Goal: Task Accomplishment & Management: Manage account settings

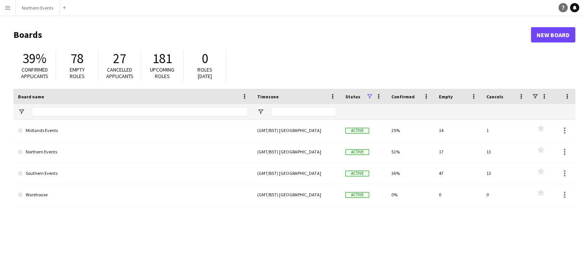
click at [562, 7] on icon "Help" at bounding box center [563, 7] width 5 height 5
click at [8, 4] on button "Menu" at bounding box center [7, 7] width 15 height 15
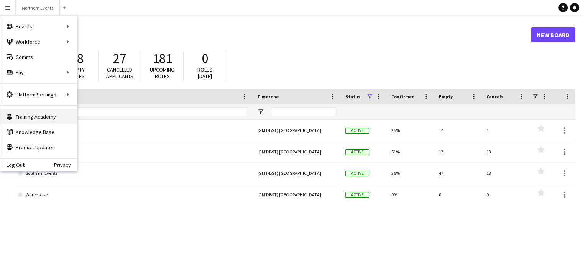
click at [34, 116] on link "Training Academy Training Academy" at bounding box center [38, 116] width 77 height 15
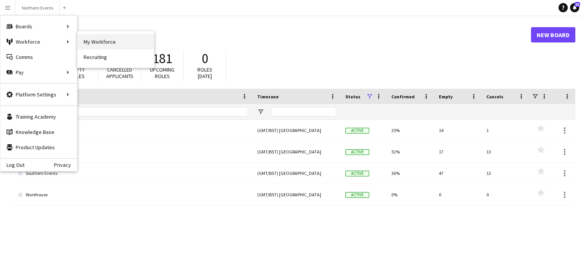
click at [84, 46] on link "My Workforce" at bounding box center [115, 41] width 77 height 15
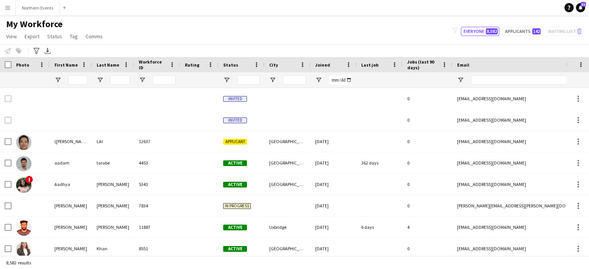
type input "***"
type input "**********"
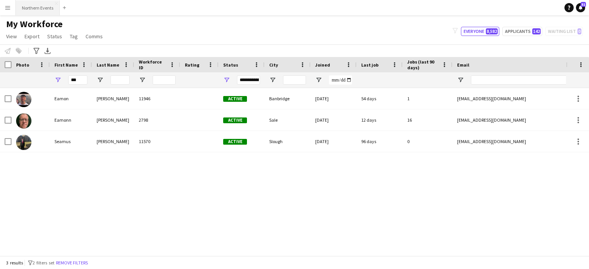
click at [41, 6] on button "Northern Events Close" at bounding box center [38, 7] width 44 height 15
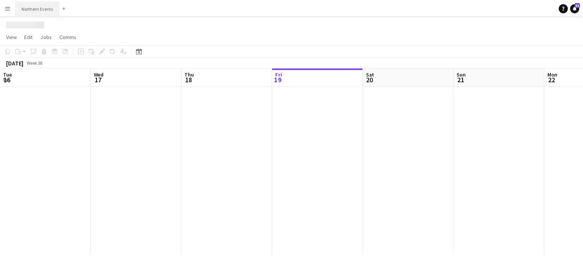
scroll to position [0, 183]
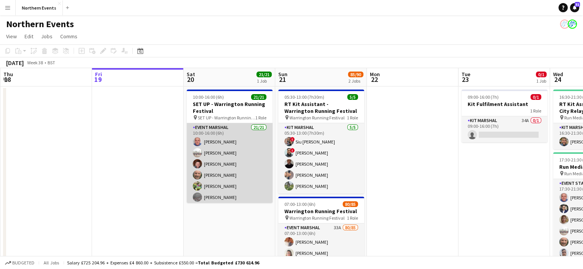
click at [218, 151] on app-card-role "Event Marshal 21/21 10:00-16:00 (6h) John Catton Steven Carter Dave Logan Rob M…" at bounding box center [230, 247] width 86 height 248
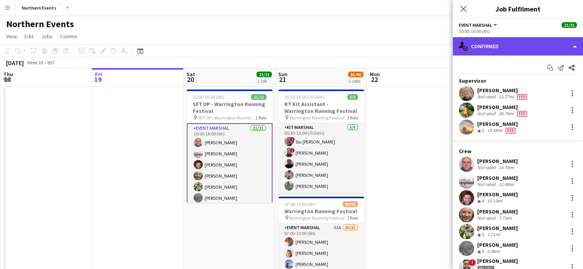
click at [525, 51] on div "single-neutral-actions-check-2 Confirmed" at bounding box center [518, 46] width 130 height 18
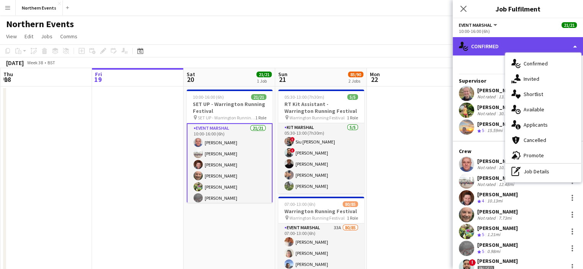
click at [489, 44] on div "single-neutral-actions-check-2 Confirmed" at bounding box center [518, 46] width 130 height 18
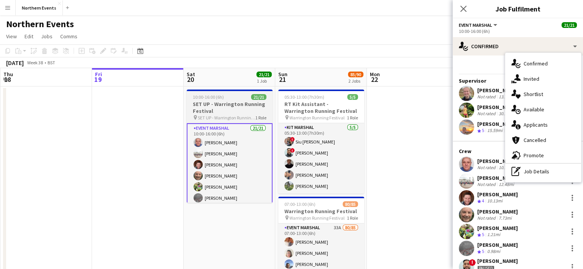
click at [209, 108] on h3 "SET UP - Warrington Running Festival" at bounding box center [230, 108] width 86 height 14
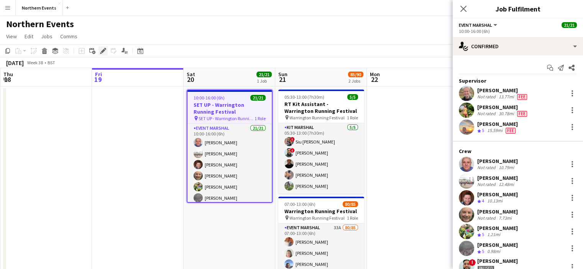
click at [102, 49] on icon "Edit" at bounding box center [103, 51] width 6 height 6
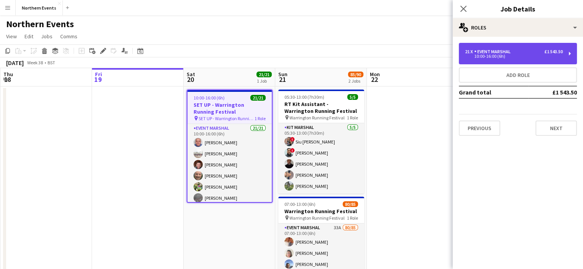
drag, startPoint x: 491, startPoint y: 50, endPoint x: 517, endPoint y: 53, distance: 26.2
click at [517, 53] on div "21 x Event Marshal £1 543.50" at bounding box center [514, 51] width 98 height 5
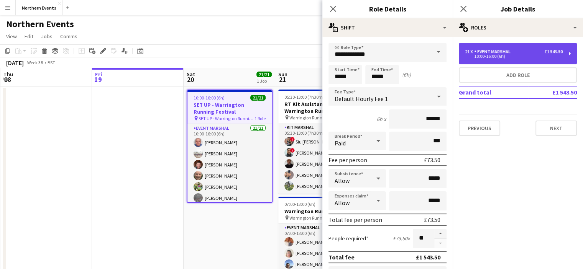
click at [517, 53] on div "21 x Event Marshal £1 543.50" at bounding box center [514, 51] width 98 height 5
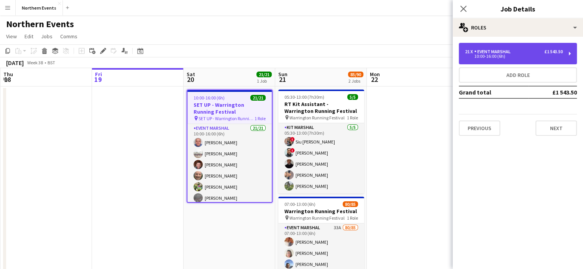
click at [483, 53] on div "Event Marshal" at bounding box center [493, 51] width 39 height 5
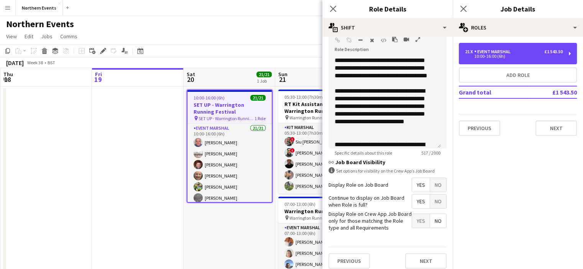
scroll to position [248, 0]
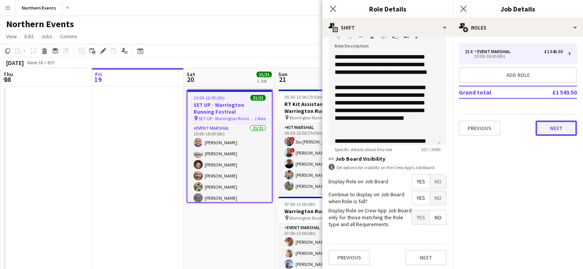
click at [556, 121] on button "Next" at bounding box center [555, 128] width 41 height 15
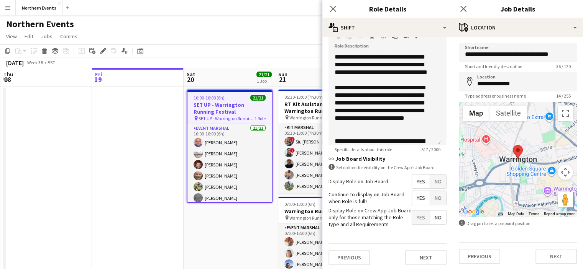
scroll to position [0, 0]
drag, startPoint x: 577, startPoint y: 155, endPoint x: 576, endPoint y: 176, distance: 20.3
click at [576, 176] on form "**********" at bounding box center [518, 154] width 130 height 222
click at [546, 260] on button "Next" at bounding box center [555, 256] width 41 height 15
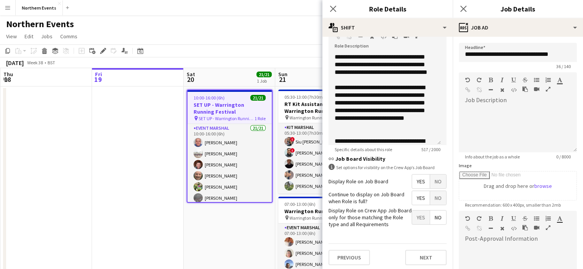
scroll to position [0, 0]
click at [536, 246] on div at bounding box center [518, 268] width 118 height 46
paste div
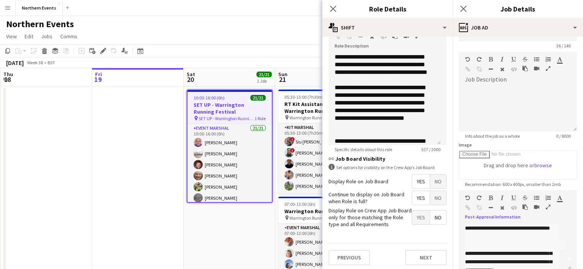
scroll to position [0, 0]
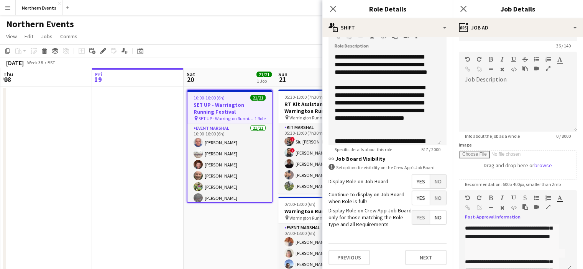
click at [512, 239] on div "**********" at bounding box center [512, 236] width 94 height 25
click at [512, 238] on div "**********" at bounding box center [512, 236] width 94 height 25
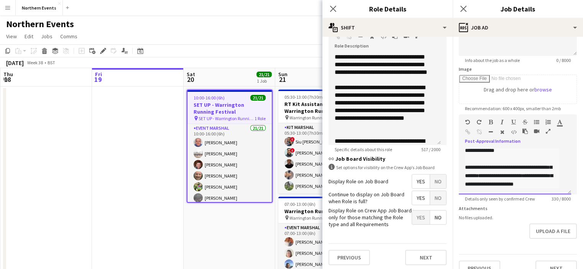
scroll to position [114, 0]
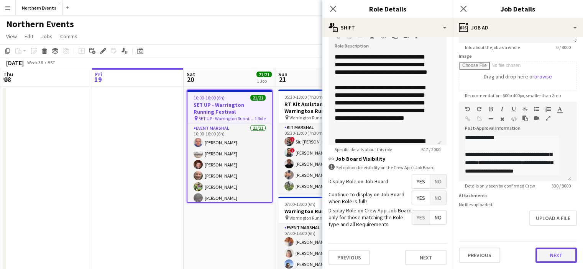
click at [569, 250] on button "Next" at bounding box center [555, 255] width 41 height 15
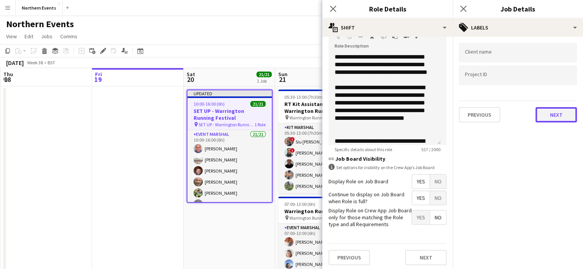
click at [568, 116] on button "Next" at bounding box center [555, 114] width 41 height 15
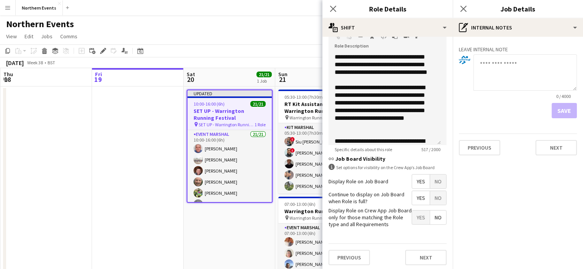
click at [568, 115] on div "Save" at bounding box center [518, 110] width 118 height 15
click at [558, 152] on button "Next" at bounding box center [555, 147] width 41 height 15
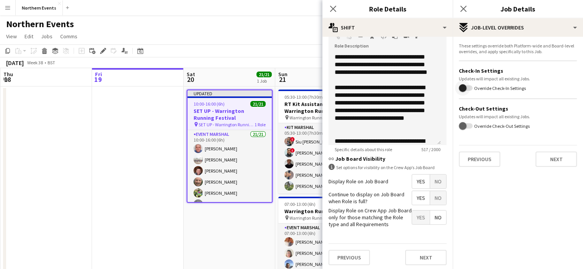
click at [466, 90] on span "button" at bounding box center [462, 87] width 15 height 15
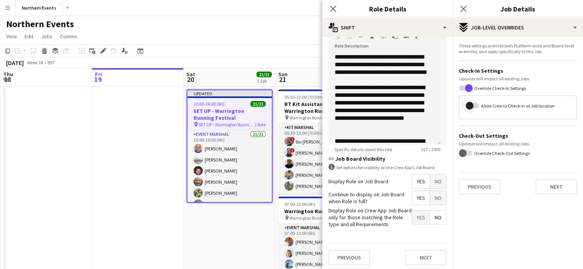
click at [469, 104] on span "button" at bounding box center [470, 106] width 8 height 8
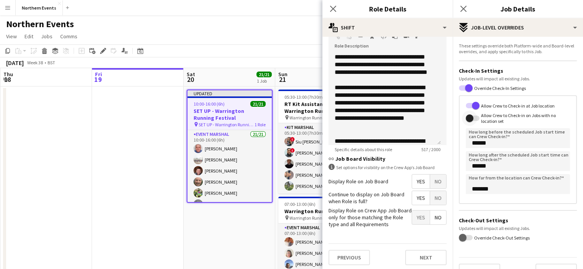
click at [470, 119] on span "button" at bounding box center [470, 119] width 8 height 8
click at [469, 122] on span "button" at bounding box center [475, 118] width 15 height 15
click at [483, 141] on input "******" at bounding box center [518, 138] width 104 height 20
click at [470, 143] on input "******" at bounding box center [518, 138] width 104 height 20
type input "*******"
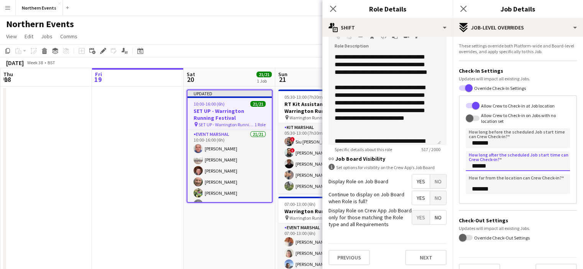
click at [472, 166] on input "******" at bounding box center [518, 161] width 104 height 20
type input "*******"
click at [473, 190] on input "*******" at bounding box center [518, 184] width 104 height 20
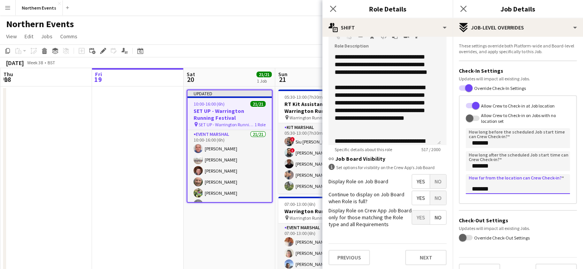
drag, startPoint x: 492, startPoint y: 190, endPoint x: 464, endPoint y: 187, distance: 28.1
click at [464, 187] on div "Allow Crew to Check-in at Job location Allow Crew to Check-in on Jobs with no l…" at bounding box center [518, 149] width 118 height 109
type input "*******"
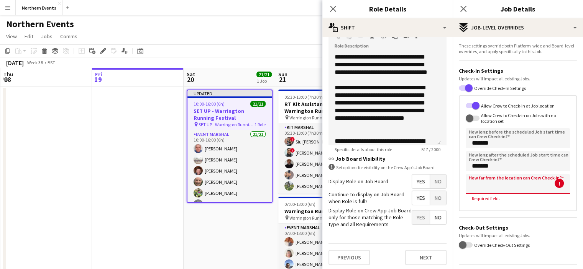
type input "*******"
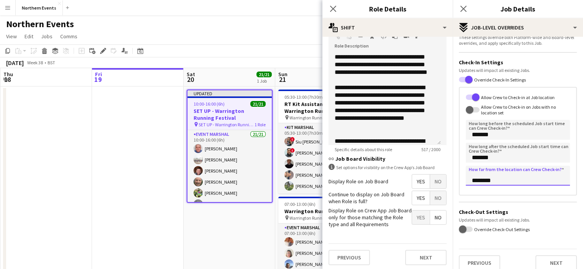
scroll to position [15, 0]
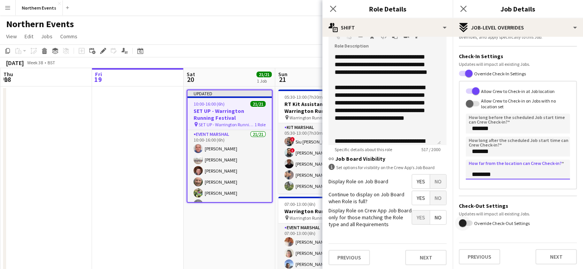
type input "********"
drag, startPoint x: 469, startPoint y: 224, endPoint x: 465, endPoint y: 230, distance: 6.9
drag, startPoint x: 465, startPoint y: 230, endPoint x: 474, endPoint y: 225, distance: 9.6
drag, startPoint x: 474, startPoint y: 225, endPoint x: 469, endPoint y: 233, distance: 9.6
drag, startPoint x: 469, startPoint y: 233, endPoint x: 472, endPoint y: 220, distance: 14.1
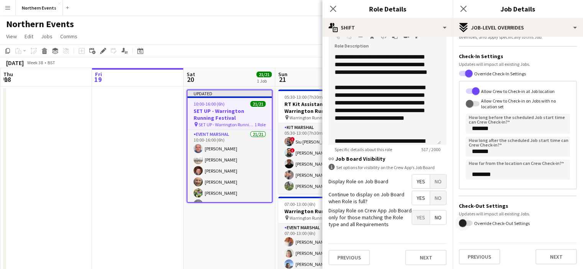
drag, startPoint x: 472, startPoint y: 220, endPoint x: 461, endPoint y: 225, distance: 12.0
click at [461, 225] on span "button" at bounding box center [463, 224] width 8 height 8
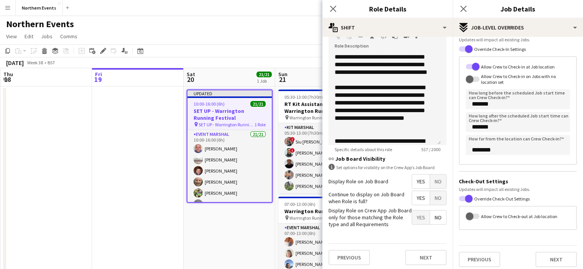
scroll to position [40, 0]
click at [471, 215] on span "button" at bounding box center [470, 216] width 8 height 8
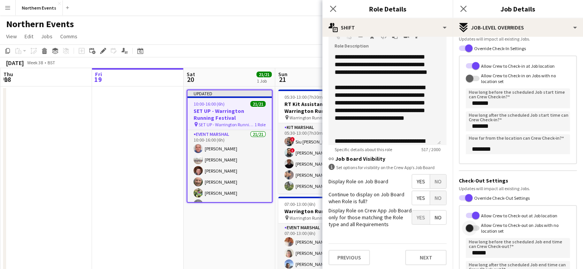
click at [470, 228] on span "button" at bounding box center [470, 229] width 8 height 8
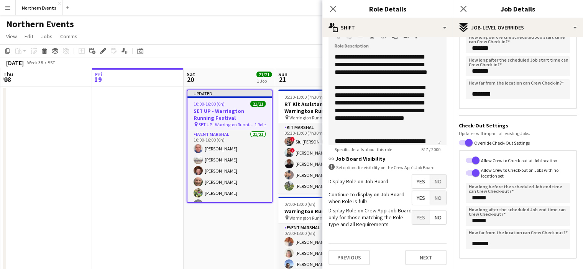
scroll to position [97, 0]
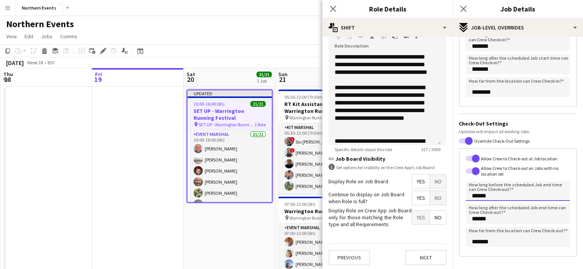
click at [470, 197] on input "******" at bounding box center [518, 191] width 104 height 20
type input "*******"
click at [470, 222] on input "******" at bounding box center [518, 214] width 104 height 20
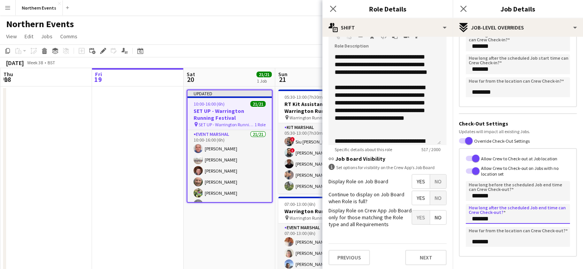
type input "******"
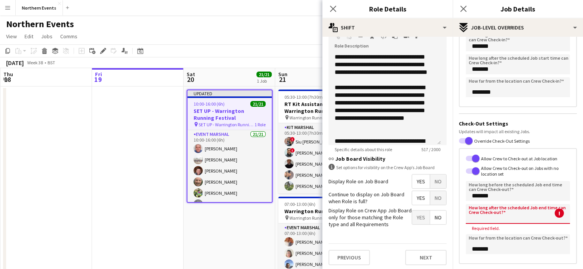
type input "******"
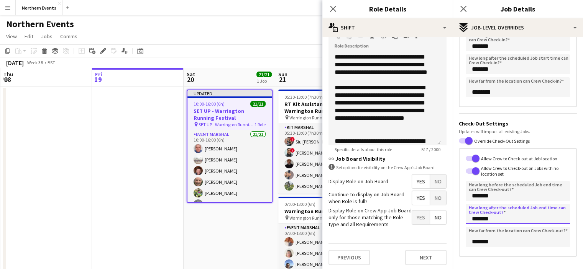
type input "*******"
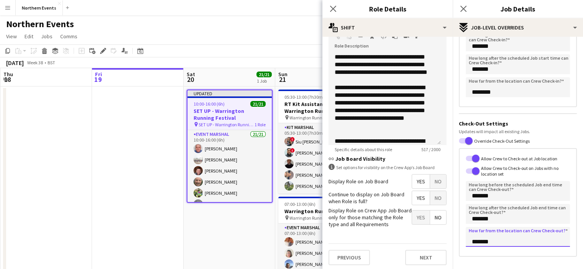
click at [474, 242] on input "*******" at bounding box center [518, 237] width 104 height 20
click at [505, 242] on input "********" at bounding box center [518, 237] width 104 height 20
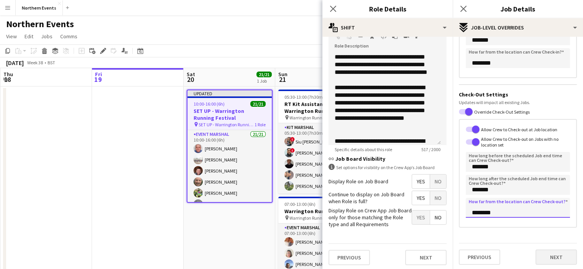
type input "********"
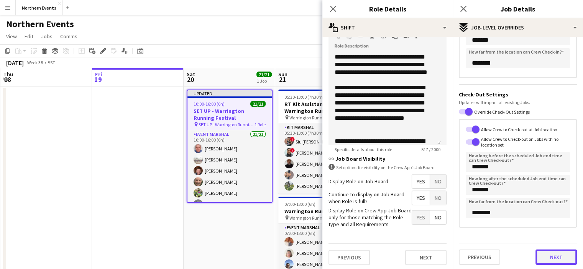
click at [550, 255] on button "Next" at bounding box center [555, 257] width 41 height 15
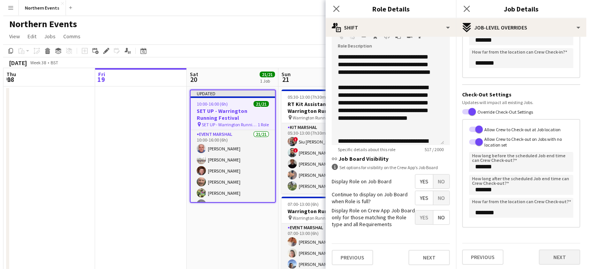
scroll to position [0, 0]
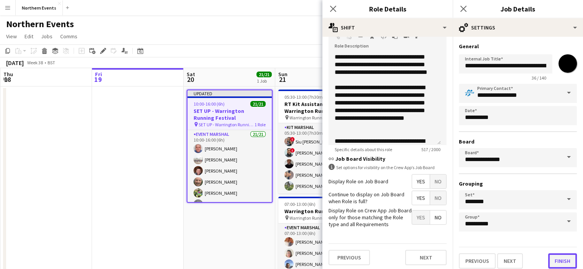
drag, startPoint x: 551, startPoint y: 261, endPoint x: 558, endPoint y: 264, distance: 7.9
drag, startPoint x: 558, startPoint y: 264, endPoint x: 565, endPoint y: 264, distance: 6.5
click at [565, 264] on button "Finish" at bounding box center [562, 261] width 29 height 15
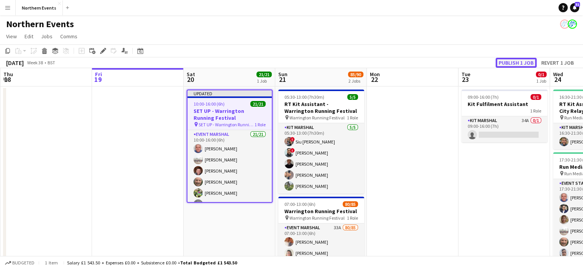
click at [516, 62] on button "Publish 1 job" at bounding box center [516, 63] width 41 height 10
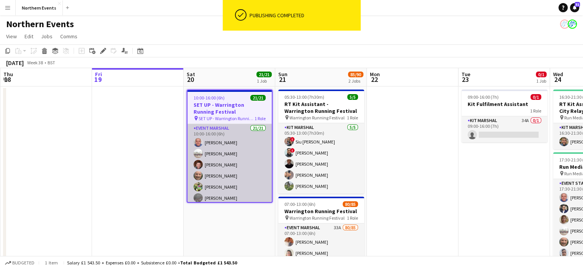
click at [223, 158] on app-card-role "Event Marshal 21/21 10:00-16:00 (6h) John Catton Steven Carter Dave Logan Rob M…" at bounding box center [229, 248] width 84 height 248
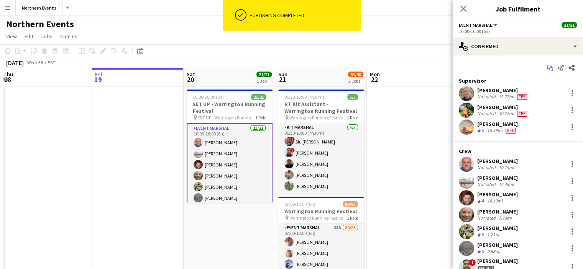
click at [547, 71] on icon "Start chat" at bounding box center [550, 68] width 6 height 6
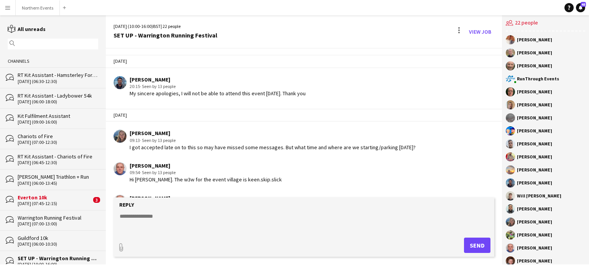
click at [139, 214] on textarea at bounding box center [305, 223] width 373 height 20
paste textarea "**********"
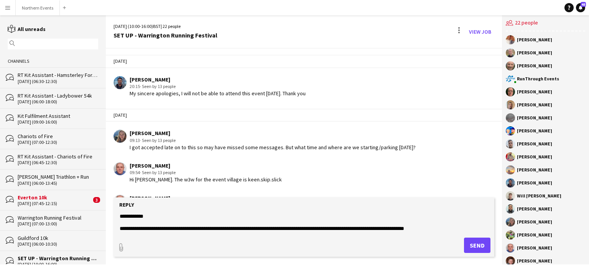
scroll to position [265, 0]
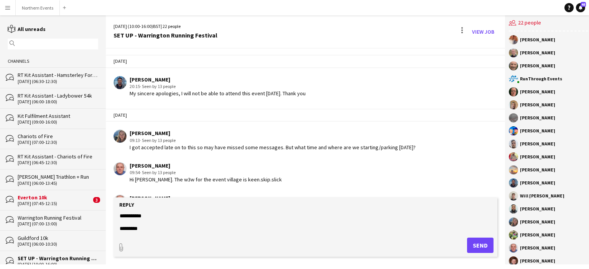
type textarea "**********"
click at [473, 205] on div "Reply" at bounding box center [305, 205] width 376 height 7
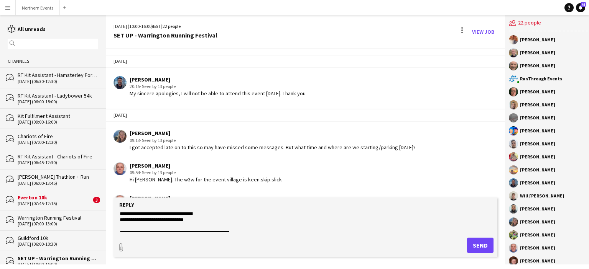
scroll to position [77, 0]
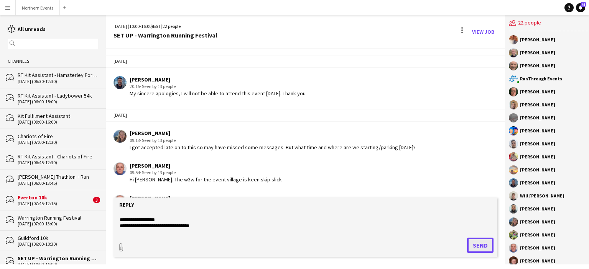
click at [481, 251] on button "Send" at bounding box center [480, 245] width 26 height 15
click at [477, 246] on button "Send" at bounding box center [480, 245] width 26 height 15
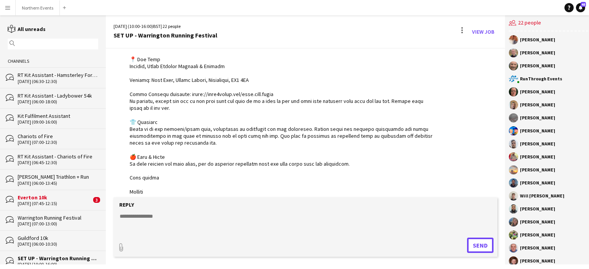
scroll to position [466, 0]
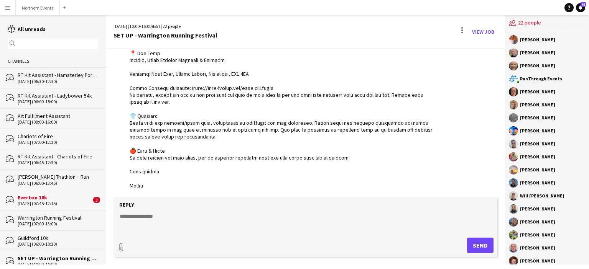
click at [34, 197] on div "Everton 10k" at bounding box center [55, 197] width 74 height 7
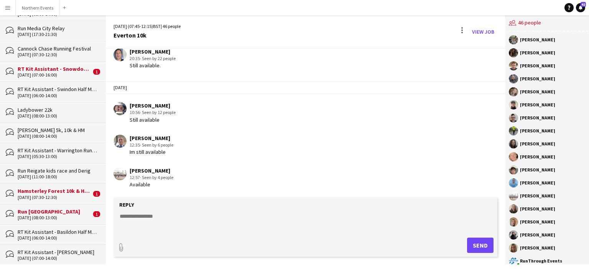
scroll to position [583, 0]
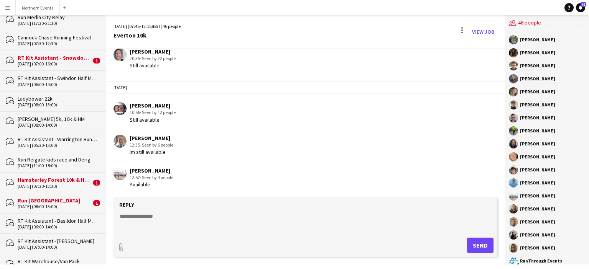
click at [43, 177] on div "Hamsterley Forest 10k & Half Marathon" at bounding box center [55, 180] width 74 height 7
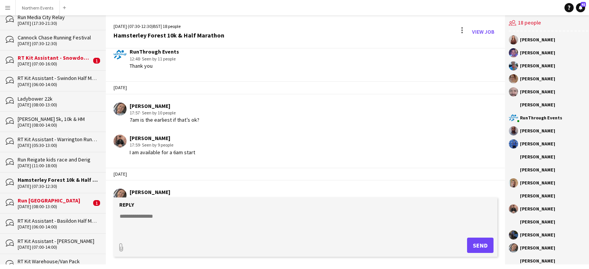
scroll to position [455, 0]
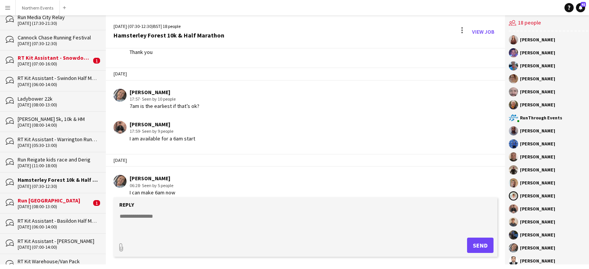
click at [51, 197] on div "Run Aintree Racecourse" at bounding box center [55, 200] width 74 height 7
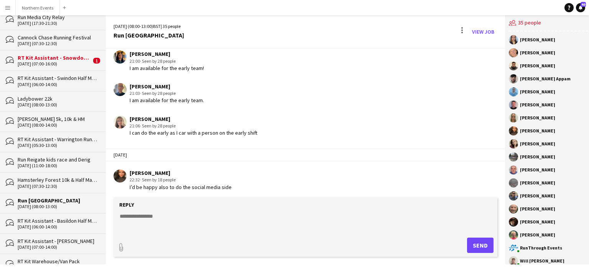
scroll to position [1084, 0]
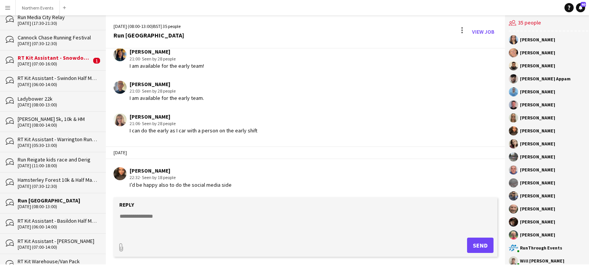
drag, startPoint x: 502, startPoint y: 194, endPoint x: 501, endPoint y: 185, distance: 8.9
click at [501, 185] on div "28-09-2025 (08:00-13:00) BST | 35 people Run Aintree Racecourse View Job 27-08-…" at bounding box center [347, 140] width 483 height 250
click at [211, 225] on textarea at bounding box center [305, 223] width 373 height 20
type textarea "*"
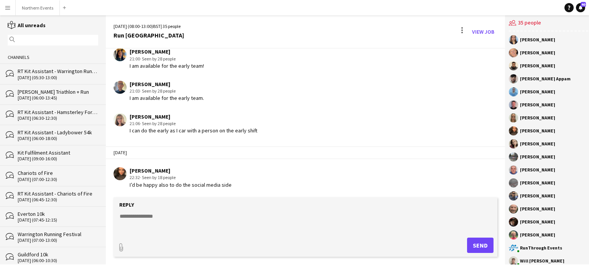
scroll to position [0, 0]
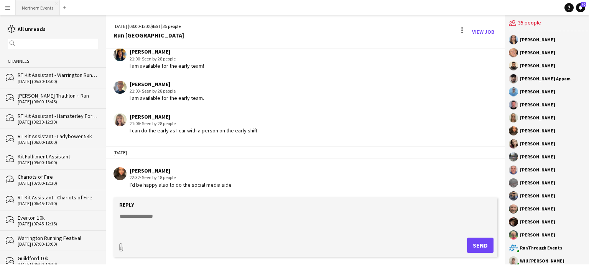
click at [35, 8] on button "Northern Events Close" at bounding box center [38, 7] width 44 height 15
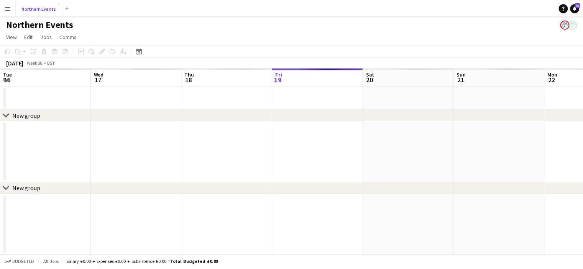
scroll to position [0, 183]
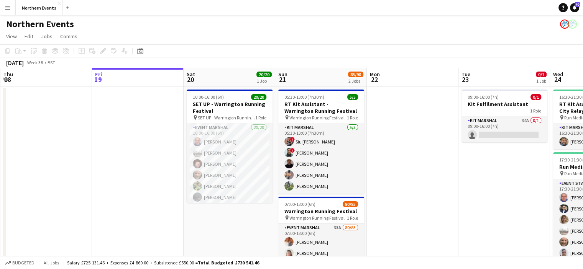
click at [489, 50] on app-toolbar "Copy Paste Paste Ctrl+V Paste with crew Ctrl+Shift+V Paste linked Job Delete Gr…" at bounding box center [291, 50] width 583 height 13
click at [419, 103] on app-date-cell at bounding box center [413, 207] width 92 height 240
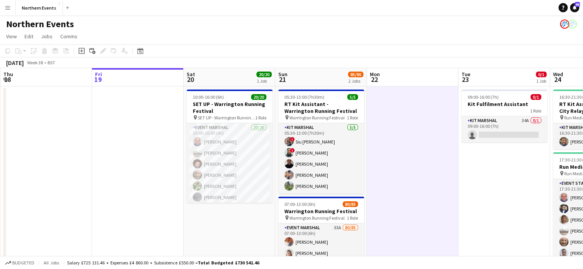
click at [162, 170] on app-date-cell at bounding box center [138, 207] width 92 height 240
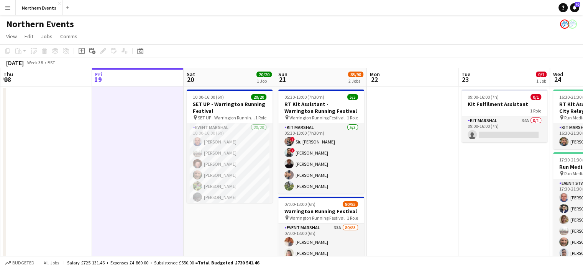
click at [214, 215] on app-date-cell "10:00-16:00 (6h) 20/20 SET UP - Warrington Running Festival pin SET UP - Warrin…" at bounding box center [230, 207] width 92 height 240
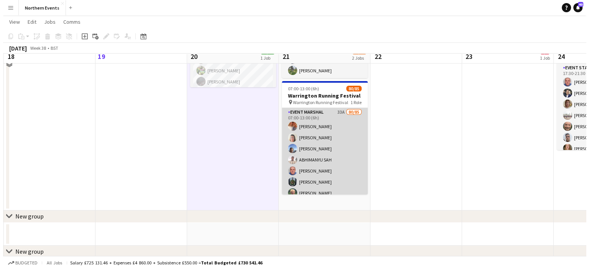
scroll to position [0, 0]
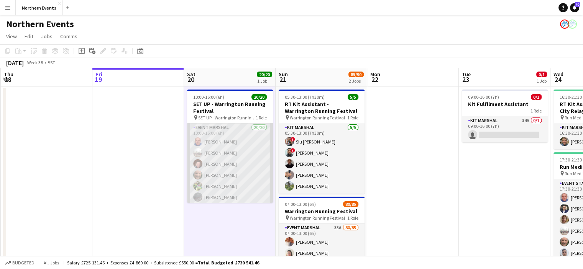
click at [237, 159] on app-card-role "Event Marshal 20/20 10:00-16:00 (6h) John Catton Steven Carter Dave Logan Rob M…" at bounding box center [230, 241] width 86 height 237
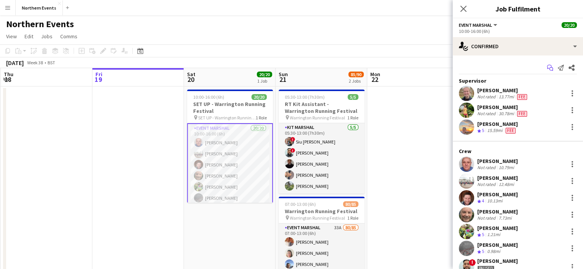
click at [547, 68] on icon "Start chat" at bounding box center [550, 68] width 6 height 6
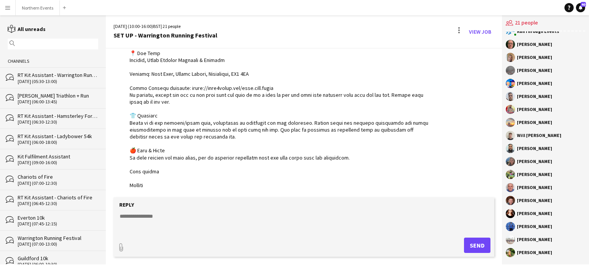
scroll to position [48, 0]
drag, startPoint x: 518, startPoint y: 38, endPoint x: 567, endPoint y: 260, distance: 227.8
click at [567, 260] on div "Tracey Green Sarah Brown Rob McBride RunThrough Events Eamonn Murphy Nathaniel …" at bounding box center [545, 147] width 87 height 233
copy div "Tracey Green Sarah Brown Rob McBride RunThrough Events Eamonn Murphy Nathaniel …"
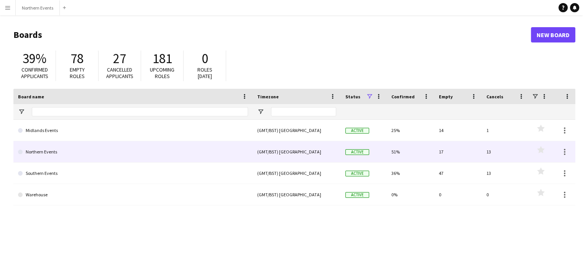
click at [46, 155] on link "Northern Events" at bounding box center [133, 151] width 230 height 21
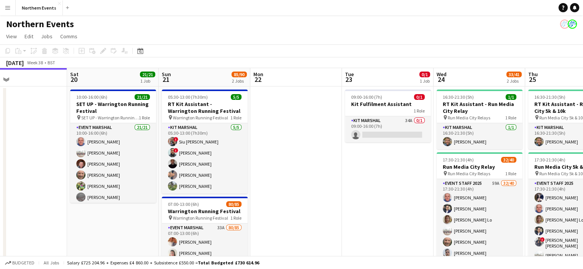
scroll to position [0, 313]
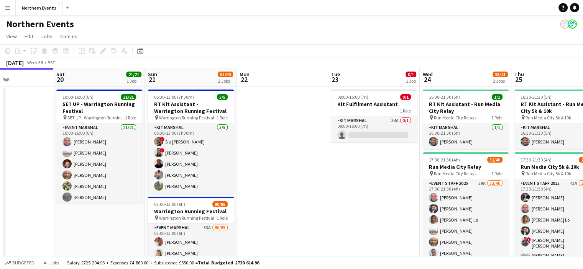
drag, startPoint x: 406, startPoint y: 122, endPoint x: 276, endPoint y: 125, distance: 130.4
click at [276, 125] on app-calendar-viewport "Tue 16 Wed 17 Thu 18 Fri 19 Sat 20 21/21 1 Job Sun 21 85/90 2 Jobs Mon 22 Tue 2…" at bounding box center [291, 232] width 583 height 329
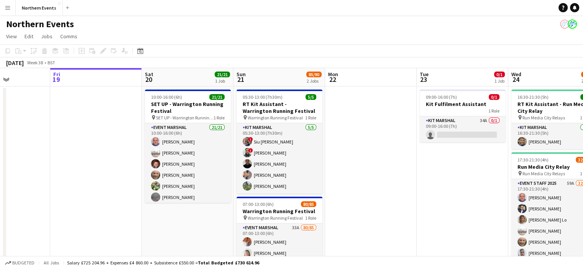
scroll to position [0, 223]
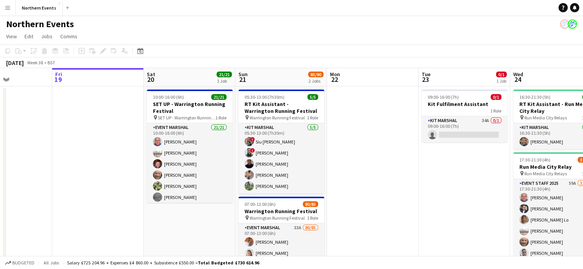
drag, startPoint x: 320, startPoint y: 184, endPoint x: 410, endPoint y: 194, distance: 91.1
click at [410, 194] on app-calendar-viewport "Tue 16 Wed 17 Thu 18 Fri 19 Sat 20 21/21 1 Job Sun 21 85/90 2 Jobs Mon 22 Tue 2…" at bounding box center [291, 232] width 583 height 329
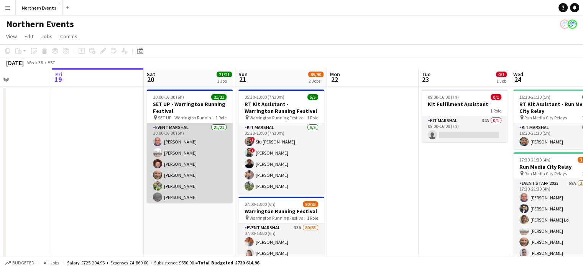
click at [170, 176] on app-card-role "Event Marshal 21/21 10:00-16:00 (6h) John Catton Steven Carter Dave Logan Rob M…" at bounding box center [190, 247] width 86 height 248
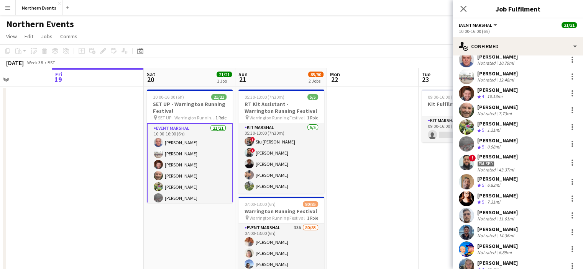
scroll to position [130, 0]
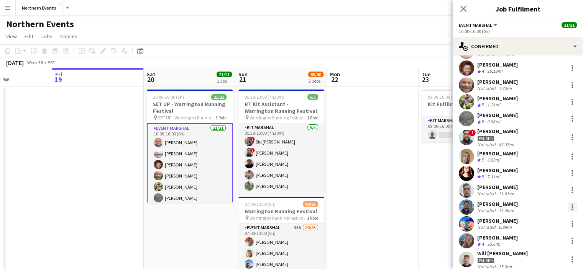
click at [572, 205] on div at bounding box center [573, 205] width 2 height 2
click at [498, 204] on div at bounding box center [291, 134] width 583 height 269
drag, startPoint x: 500, startPoint y: 204, endPoint x: 514, endPoint y: 205, distance: 13.8
click at [514, 205] on div "[PERSON_NAME]" at bounding box center [497, 204] width 41 height 7
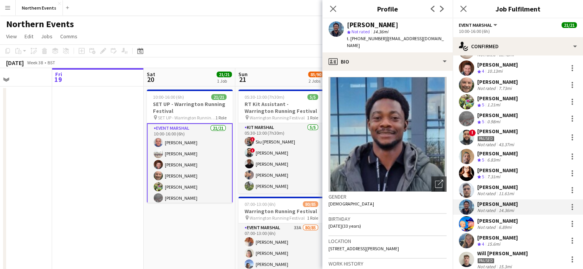
click at [504, 207] on div "[PERSON_NAME]" at bounding box center [497, 204] width 41 height 7
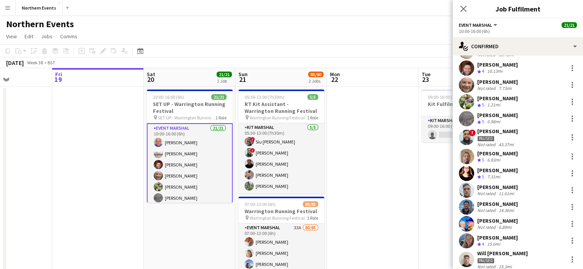
click at [503, 202] on div "[PERSON_NAME]" at bounding box center [497, 204] width 41 height 7
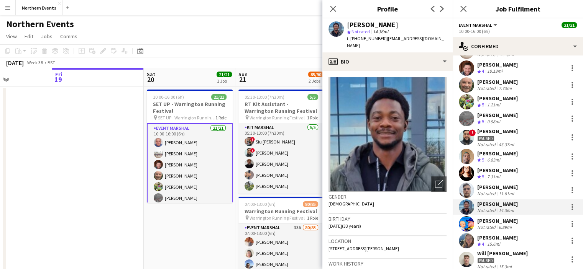
click at [503, 202] on div "[PERSON_NAME]" at bounding box center [497, 204] width 41 height 7
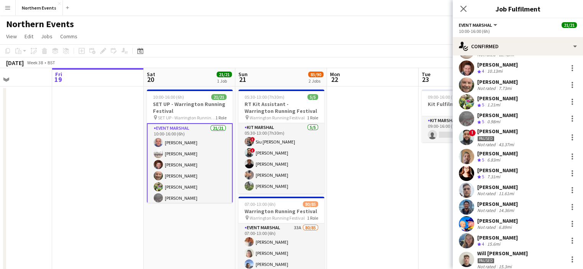
click at [483, 208] on div "Not rated" at bounding box center [487, 211] width 20 height 6
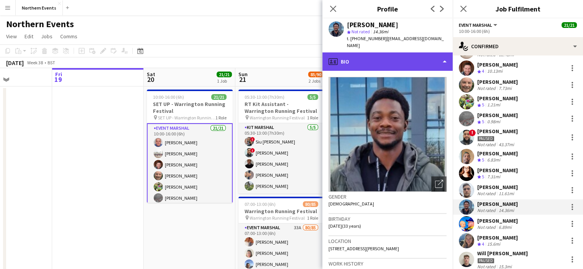
click at [402, 58] on div "profile Bio" at bounding box center [387, 62] width 130 height 18
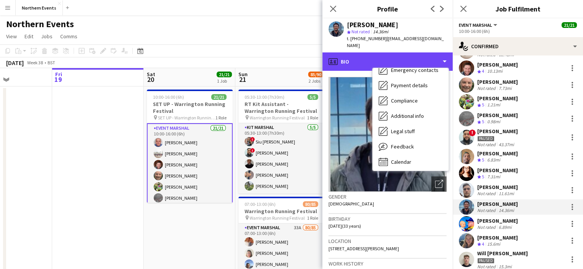
scroll to position [72, 0]
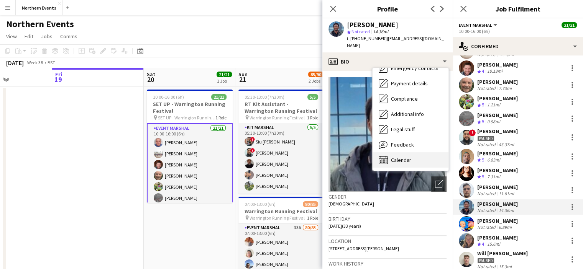
click at [397, 157] on span "Calendar" at bounding box center [401, 160] width 20 height 7
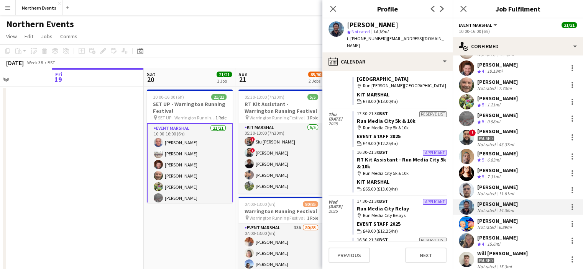
scroll to position [0, 0]
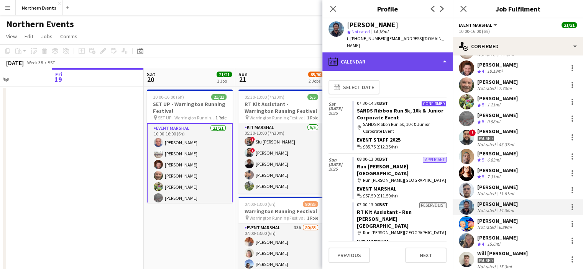
click at [396, 58] on div "calendar-full Calendar" at bounding box center [387, 62] width 130 height 18
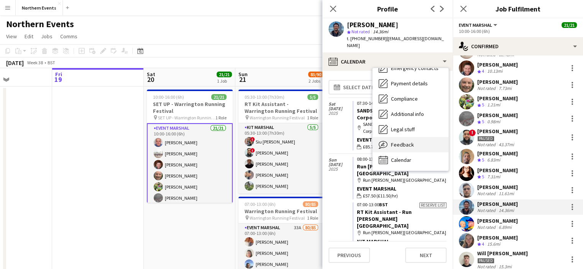
click at [405, 141] on span "Feedback" at bounding box center [402, 144] width 23 height 7
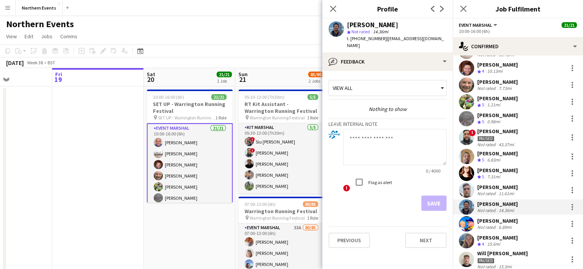
click at [413, 140] on textarea at bounding box center [394, 147] width 103 height 36
type textarea "**********"
click at [431, 199] on button "Save" at bounding box center [433, 203] width 25 height 15
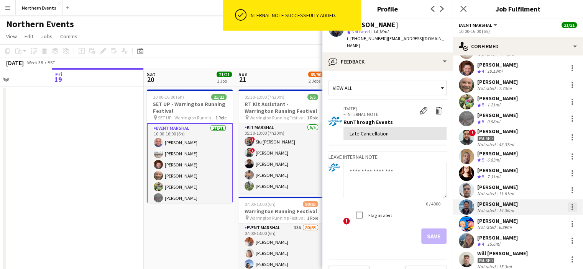
click at [572, 207] on div at bounding box center [573, 208] width 2 height 2
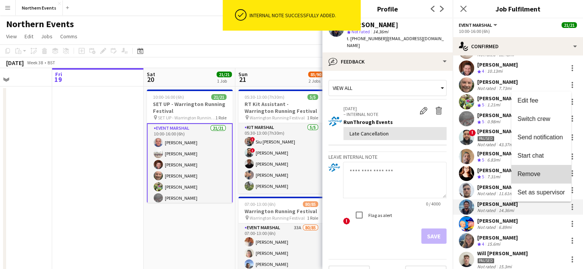
click at [544, 175] on span "Remove" at bounding box center [541, 174] width 48 height 7
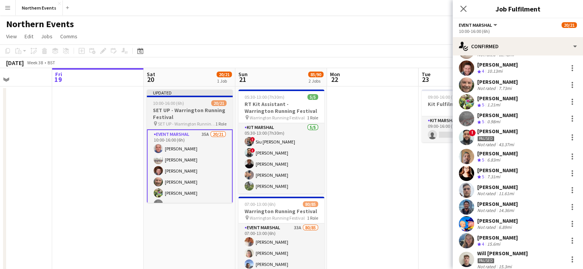
click at [197, 112] on h3 "SET UP - Warrington Running Festival" at bounding box center [190, 114] width 86 height 14
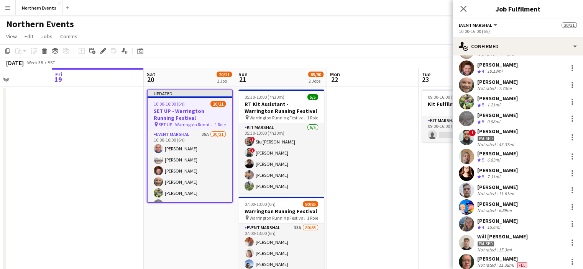
click at [197, 112] on h3 "SET UP - Warrington Running Festival" at bounding box center [190, 115] width 84 height 14
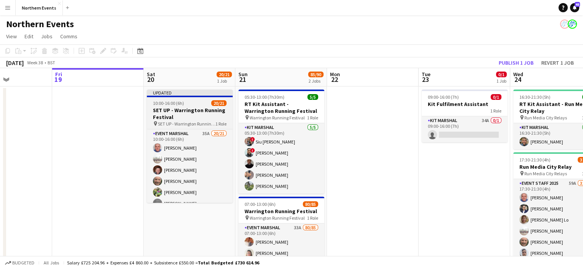
click at [212, 107] on h3 "SET UP - Warrington Running Festival" at bounding box center [190, 114] width 86 height 14
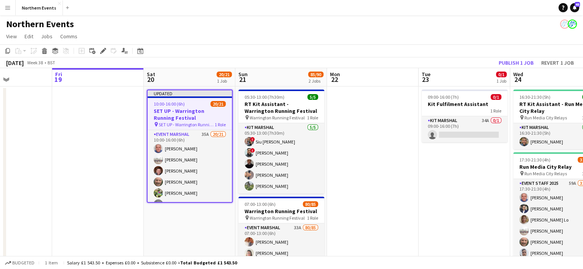
click at [198, 112] on h3 "SET UP - Warrington Running Festival" at bounding box center [190, 115] width 84 height 14
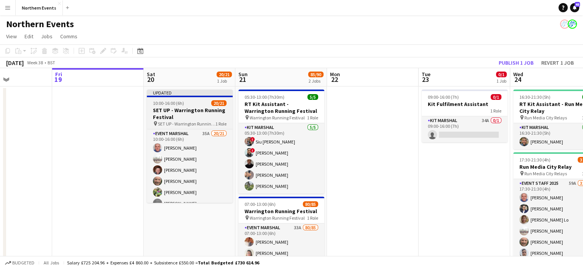
click at [182, 114] on h3 "SET UP - Warrington Running Festival" at bounding box center [190, 114] width 86 height 14
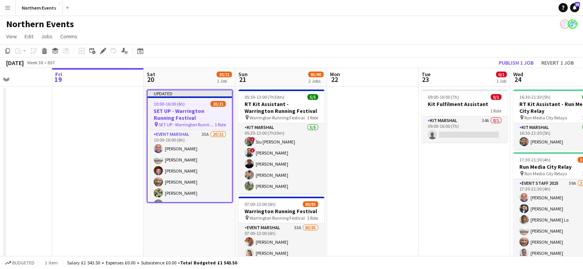
click at [104, 56] on app-toolbar "Copy Paste Paste Ctrl+V Paste with crew Ctrl+Shift+V Paste linked Job Delete Gr…" at bounding box center [291, 50] width 583 height 13
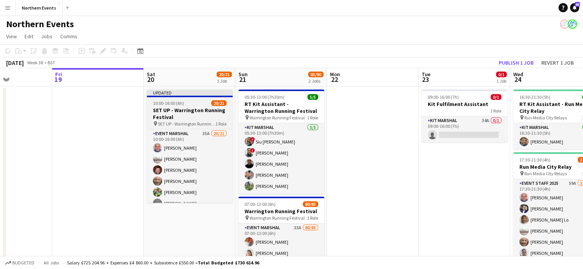
click at [192, 114] on h3 "SET UP - Warrington Running Festival" at bounding box center [190, 114] width 86 height 14
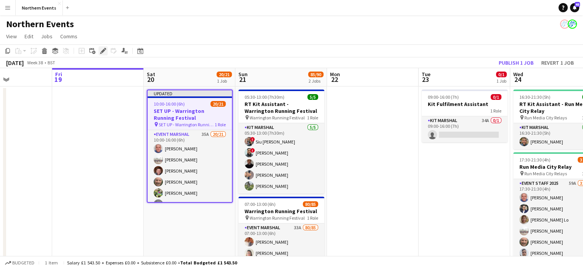
click at [103, 49] on icon at bounding box center [103, 51] width 4 height 4
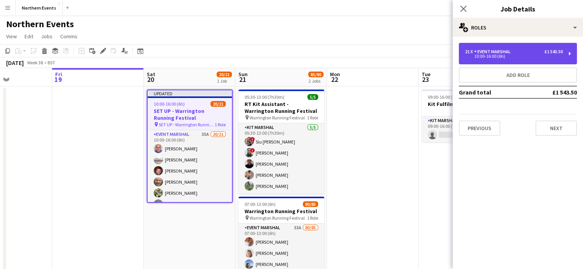
click at [520, 61] on div "21 x Event Marshal £1 543.50 10:00-16:00 (6h)" at bounding box center [518, 53] width 118 height 21
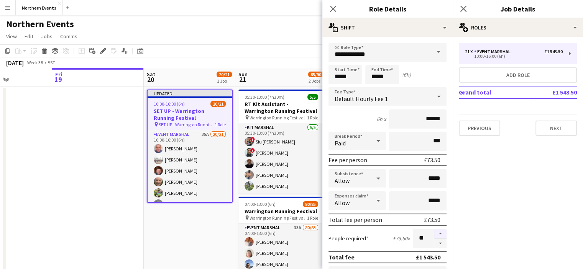
click at [435, 232] on button "button" at bounding box center [440, 234] width 12 height 10
click at [435, 239] on button "button" at bounding box center [440, 244] width 12 height 10
type input "**"
click at [462, 8] on icon at bounding box center [463, 8] width 7 height 7
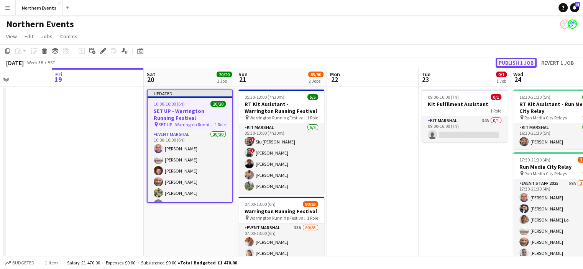
click at [508, 62] on button "Publish 1 job" at bounding box center [516, 63] width 41 height 10
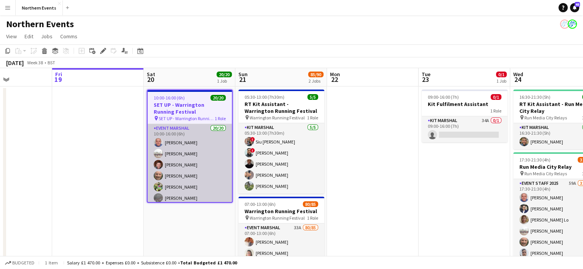
click at [188, 161] on app-card-role "Event Marshal 20/20 10:00-16:00 (6h) John Catton Steven Carter Dave Logan Rob M…" at bounding box center [190, 242] width 84 height 237
